Goal: Transaction & Acquisition: Book appointment/travel/reservation

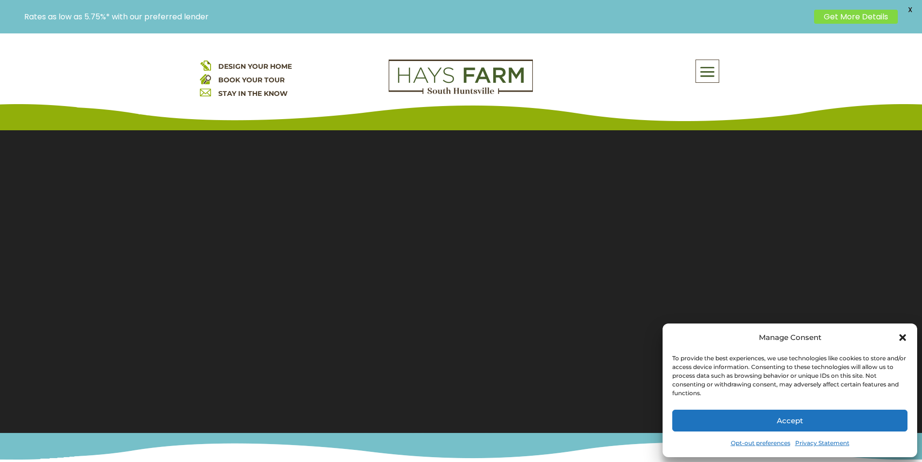
click at [795, 417] on button "Accept" at bounding box center [789, 421] width 235 height 22
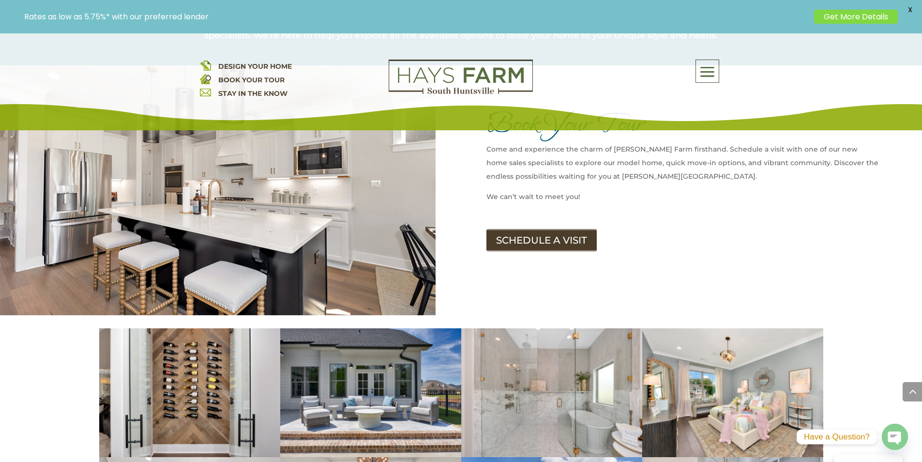
scroll to position [1259, 0]
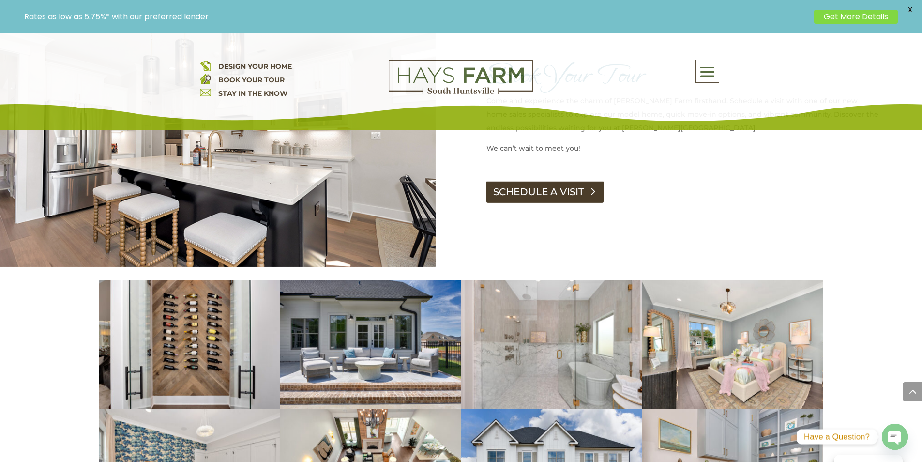
click at [498, 181] on link "SCHEDULE A VISIT" at bounding box center [545, 192] width 117 height 22
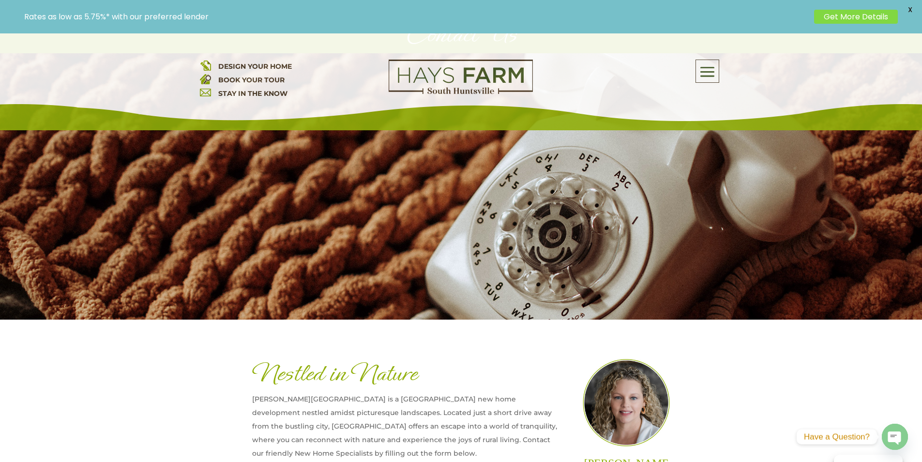
scroll to position [242, 0]
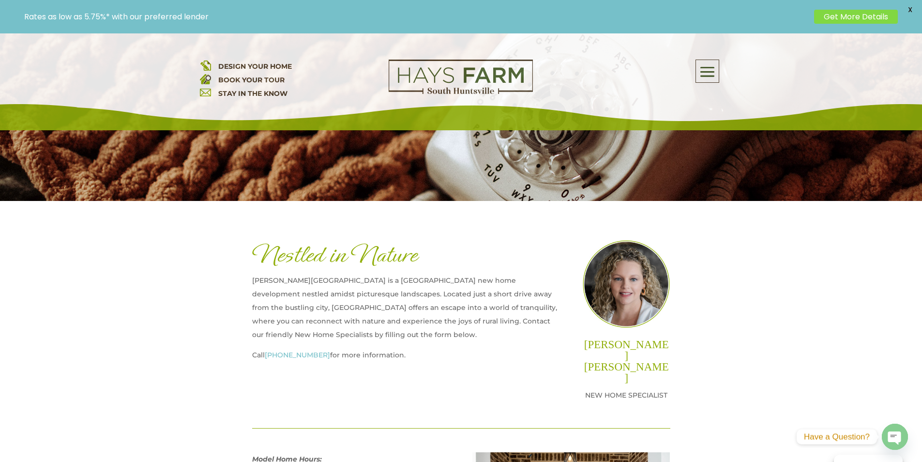
click at [270, 92] on link "STAY IN THE KNOW" at bounding box center [252, 93] width 69 height 9
